Goal: Task Accomplishment & Management: Complete application form

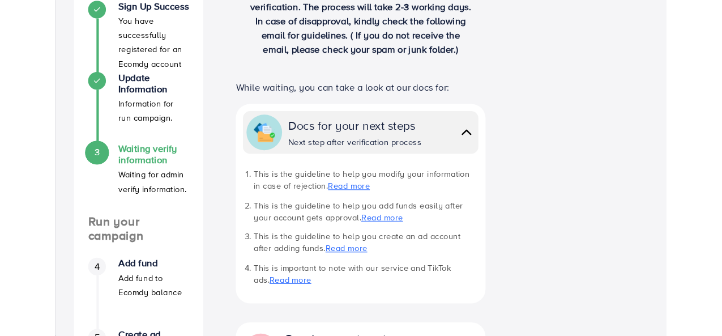
scroll to position [156, 0]
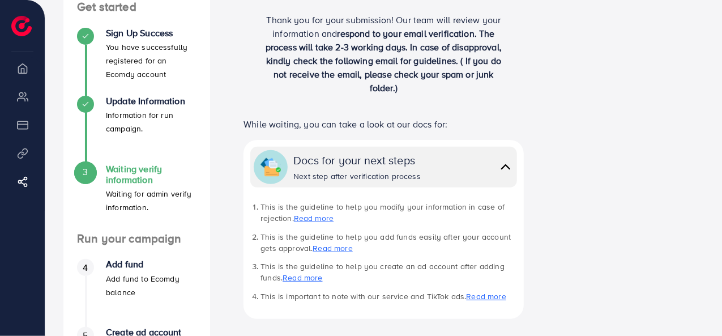
scroll to position [57, 0]
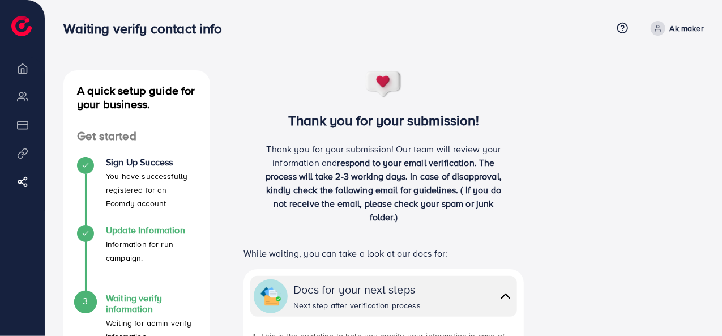
click at [82, 233] on icon at bounding box center [86, 233] width 8 height 8
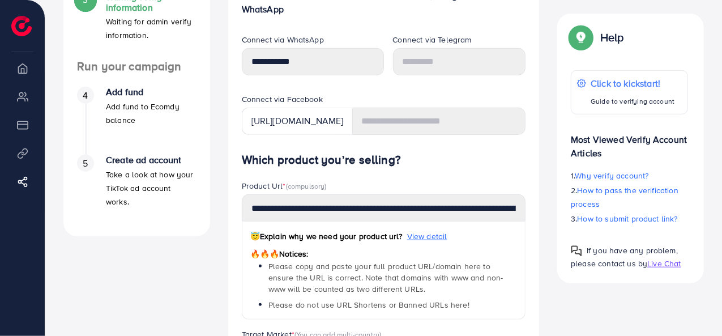
scroll to position [227, 0]
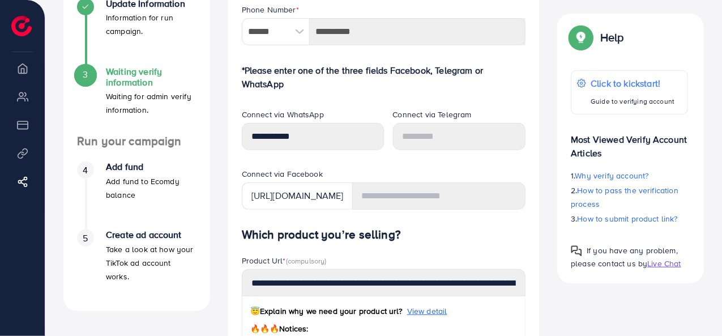
click at [85, 67] on div "3" at bounding box center [85, 74] width 17 height 17
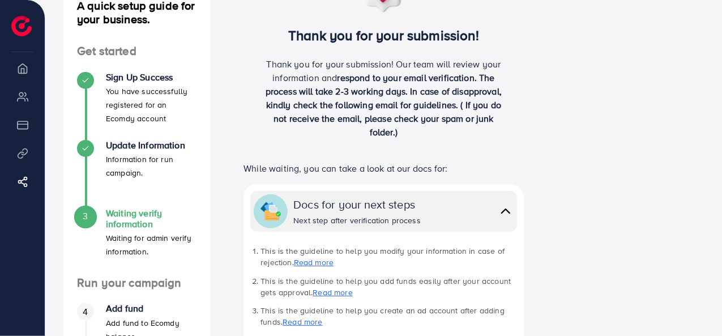
scroll to position [84, 0]
